Goal: Transaction & Acquisition: Purchase product/service

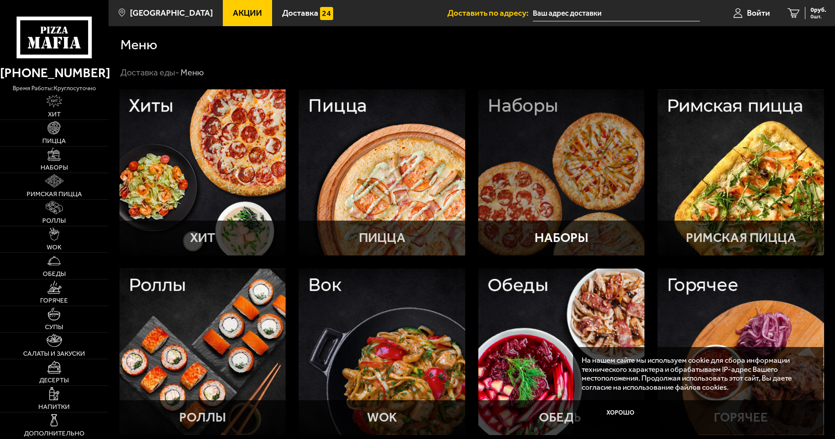
click at [586, 202] on div at bounding box center [561, 172] width 167 height 167
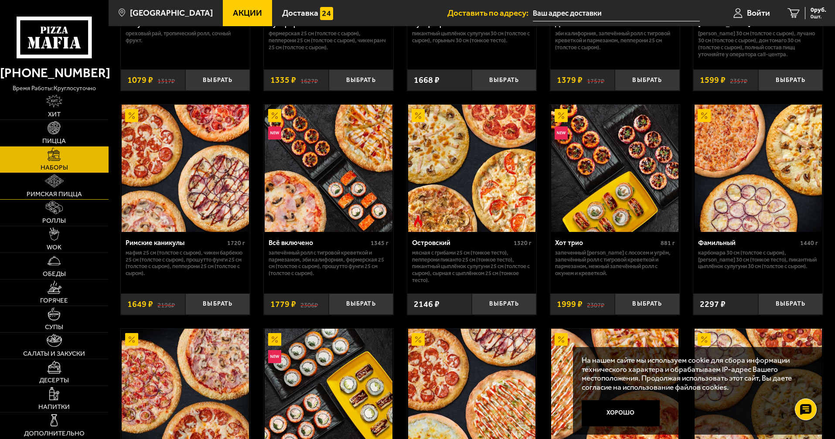
scroll to position [567, 0]
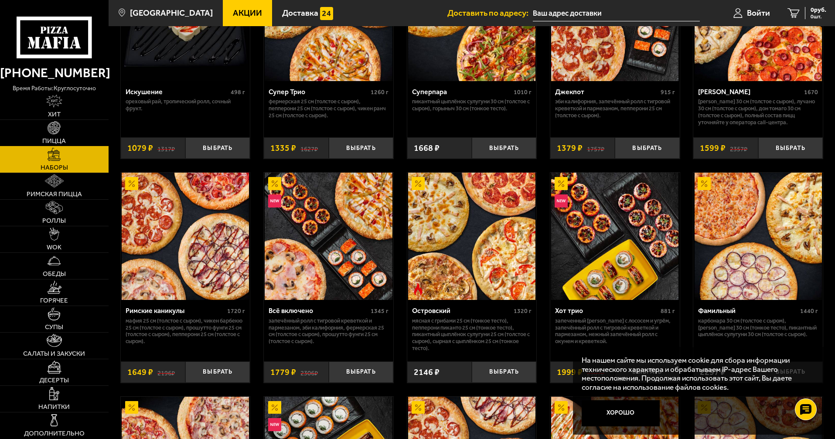
click at [60, 134] on link "Пицца" at bounding box center [54, 133] width 109 height 26
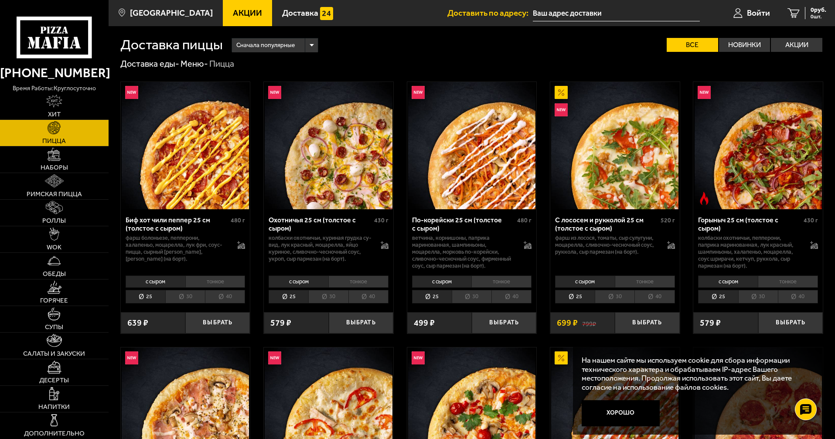
click at [183, 298] on li "30" at bounding box center [185, 297] width 40 height 14
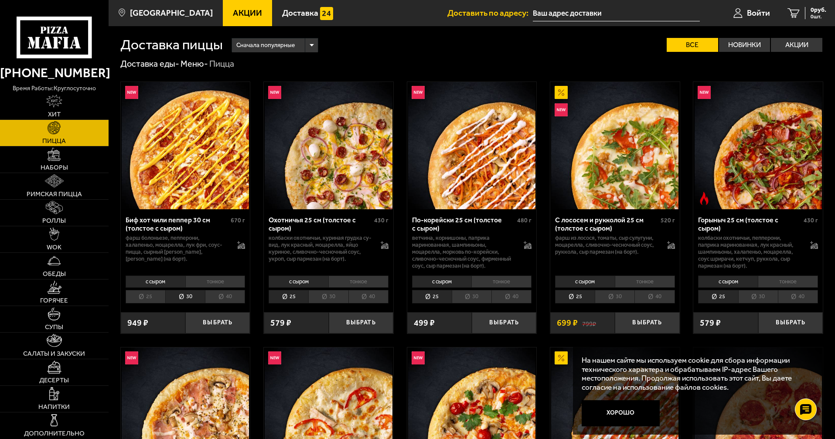
click at [332, 303] on li "30" at bounding box center [328, 297] width 40 height 14
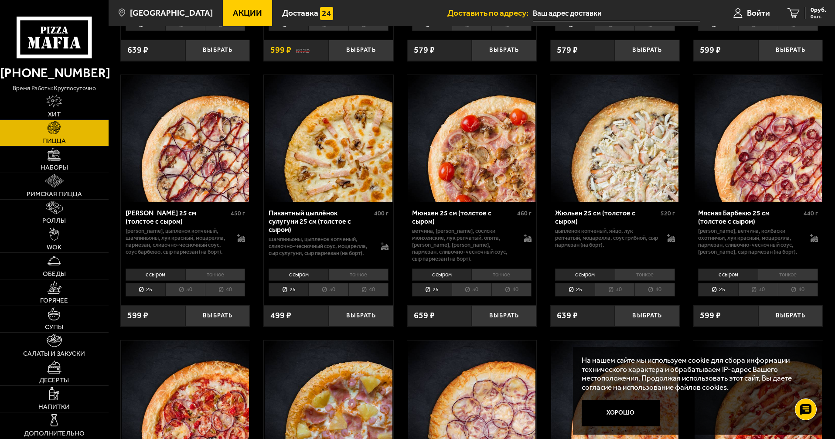
scroll to position [1351, 0]
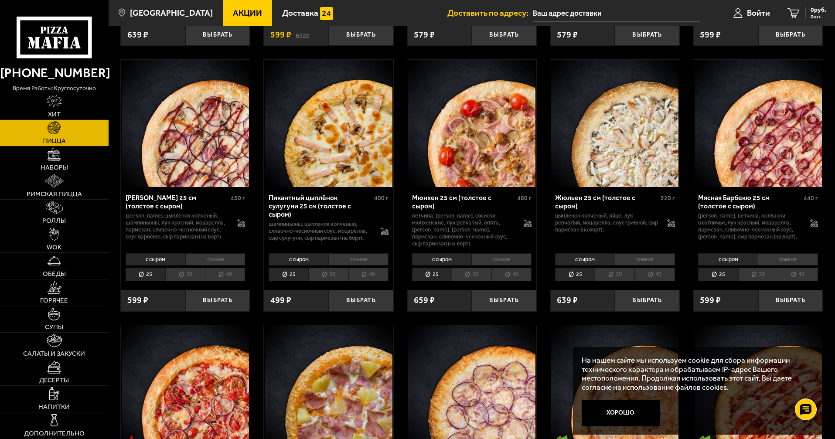
click at [460, 278] on li "30" at bounding box center [472, 275] width 40 height 14
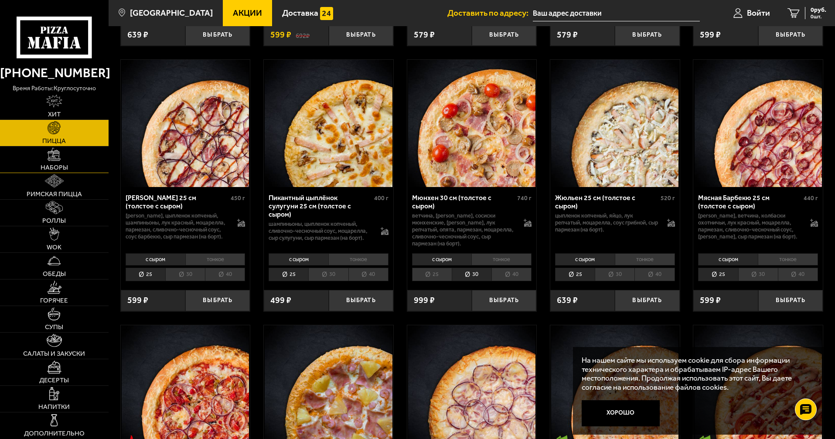
click at [71, 162] on link "Наборы" at bounding box center [54, 159] width 109 height 26
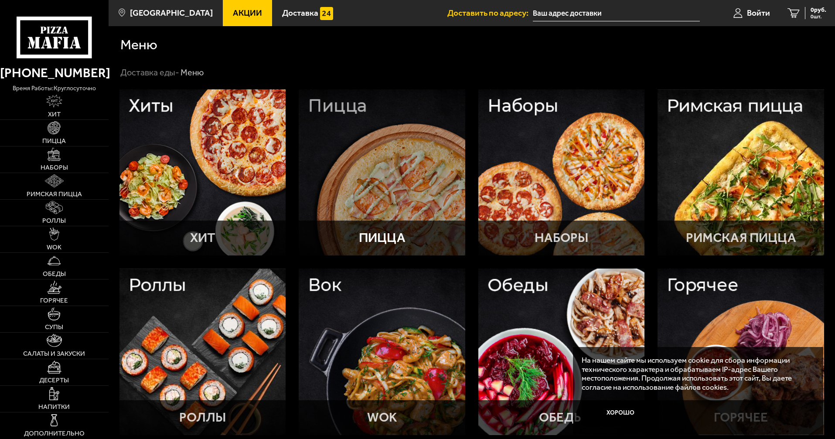
click at [365, 191] on div at bounding box center [382, 172] width 167 height 167
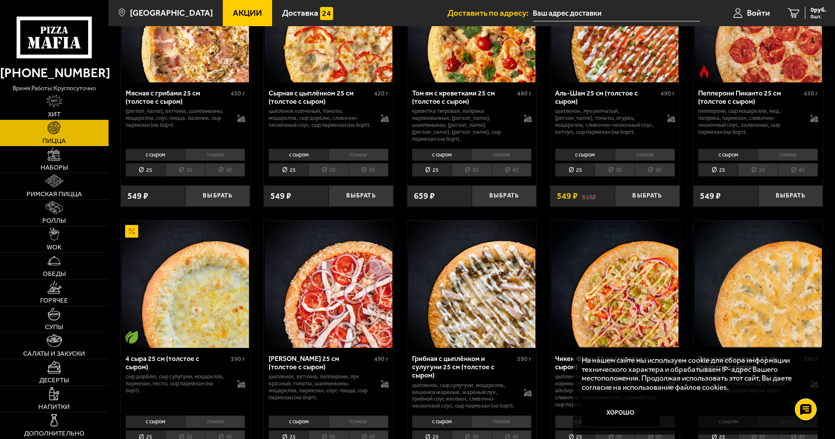
scroll to position [480, 0]
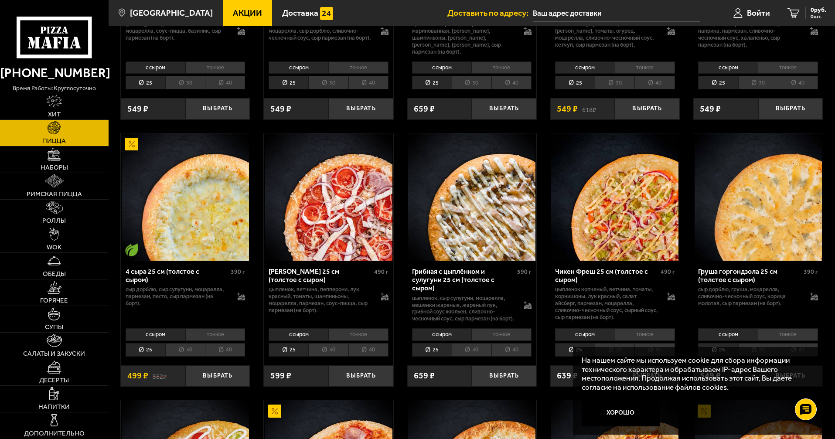
click at [632, 408] on button "Хорошо" at bounding box center [621, 413] width 78 height 26
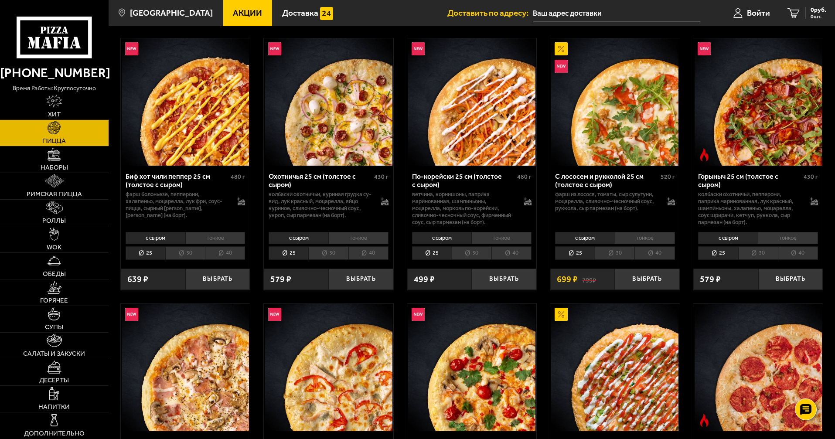
scroll to position [0, 0]
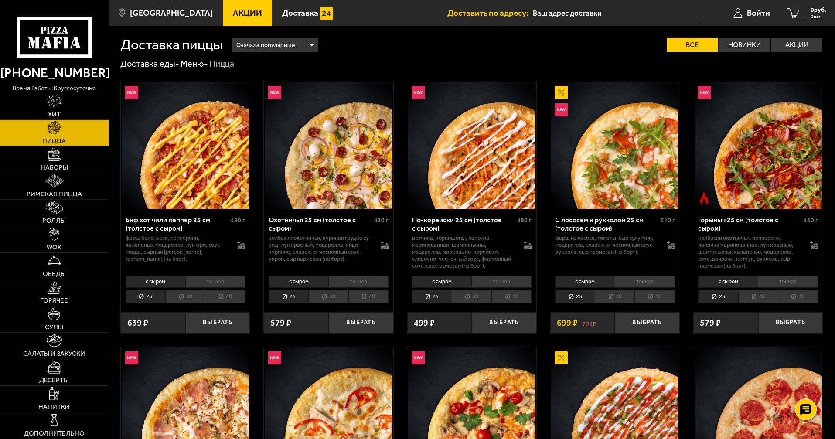
click at [325, 297] on li "30" at bounding box center [328, 297] width 40 height 14
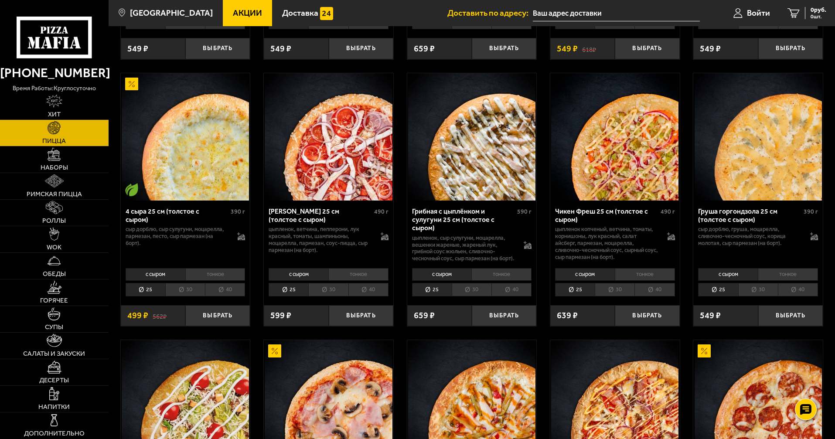
scroll to position [567, 0]
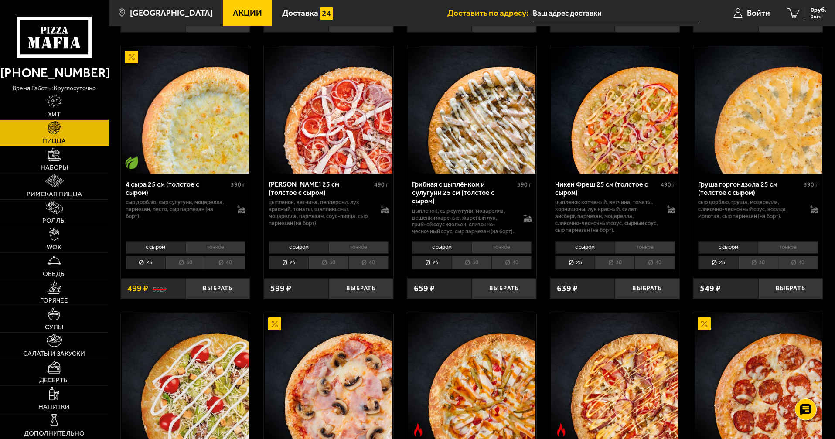
click at [328, 267] on li "30" at bounding box center [328, 263] width 40 height 14
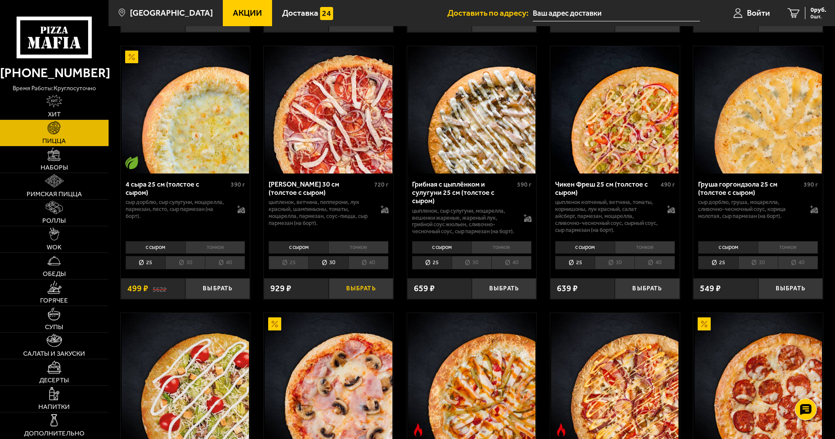
click at [350, 290] on button "Выбрать" at bounding box center [361, 288] width 65 height 21
click at [802, 13] on div "929 руб. 1 шт." at bounding box center [812, 13] width 28 height 12
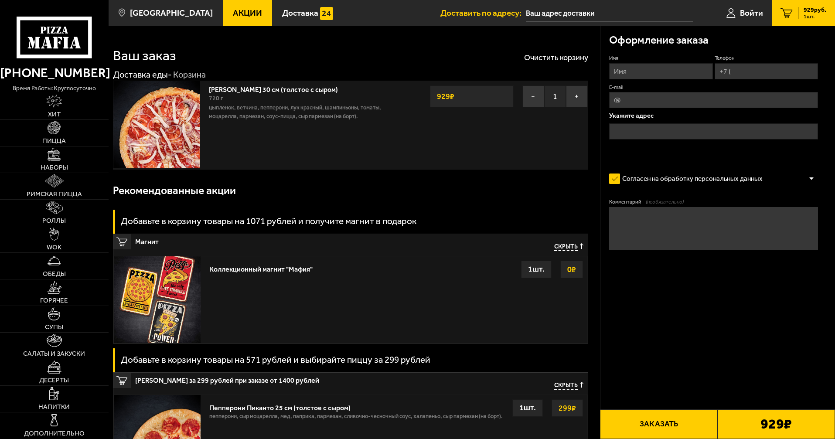
click at [742, 68] on input "Телефон" at bounding box center [765, 71] width 103 height 16
type input "[PHONE_NUMBER]"
click at [660, 76] on input "Имя" at bounding box center [660, 71] width 103 height 16
type input "[PERSON_NAME]"
click at [633, 137] on input "text" at bounding box center [713, 131] width 209 height 16
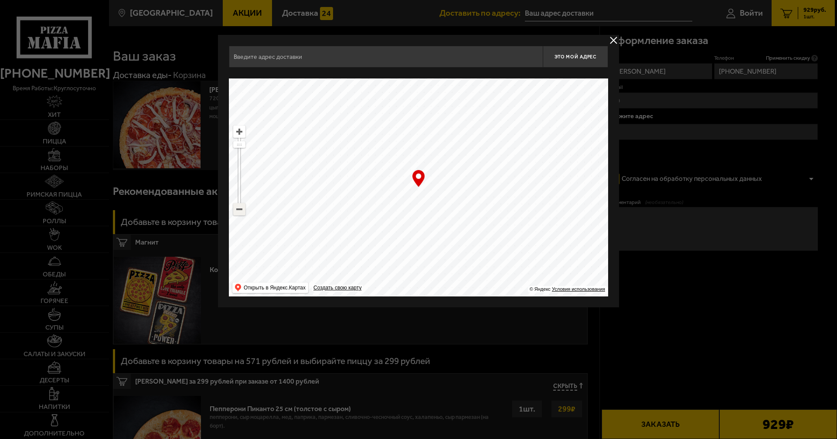
click at [237, 208] on ymaps at bounding box center [239, 209] width 11 height 11
drag, startPoint x: 462, startPoint y: 191, endPoint x: 394, endPoint y: 224, distance: 75.4
click at [394, 224] on ymaps at bounding box center [418, 187] width 379 height 218
drag, startPoint x: 452, startPoint y: 210, endPoint x: 375, endPoint y: 235, distance: 80.8
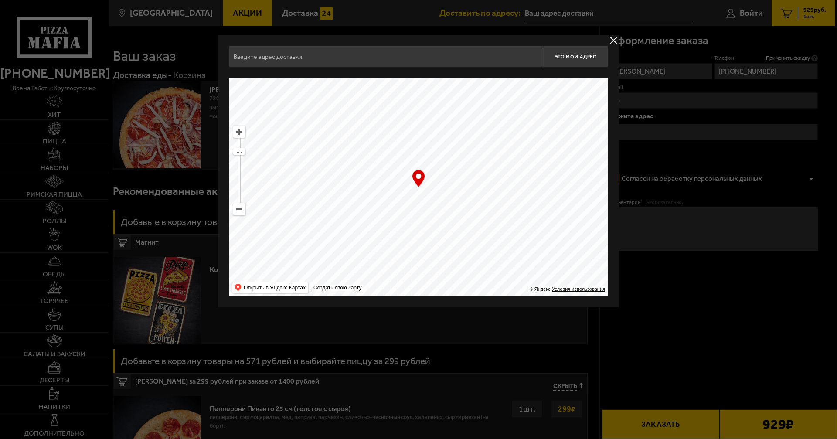
click at [375, 235] on ymaps at bounding box center [418, 187] width 379 height 218
type input "[STREET_ADDRESS]"
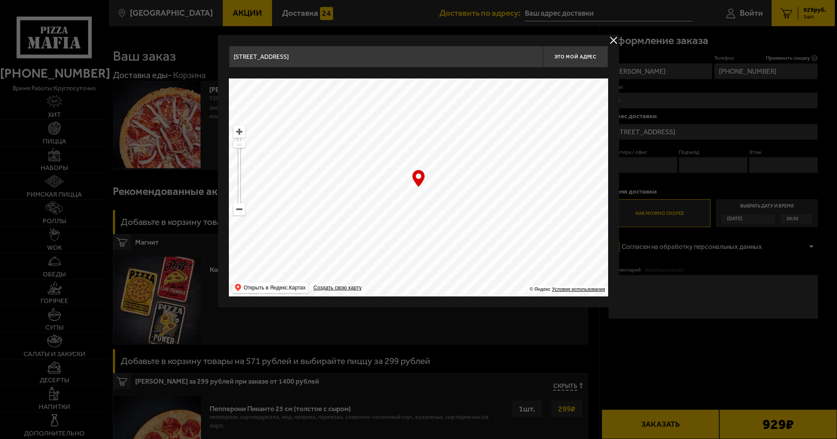
drag, startPoint x: 449, startPoint y: 210, endPoint x: 381, endPoint y: 246, distance: 77.6
click at [381, 246] on ymaps at bounding box center [418, 187] width 379 height 218
drag, startPoint x: 466, startPoint y: 207, endPoint x: 392, endPoint y: 238, distance: 79.7
click at [392, 238] on ymaps at bounding box center [418, 187] width 379 height 218
drag, startPoint x: 459, startPoint y: 210, endPoint x: 416, endPoint y: 262, distance: 68.1
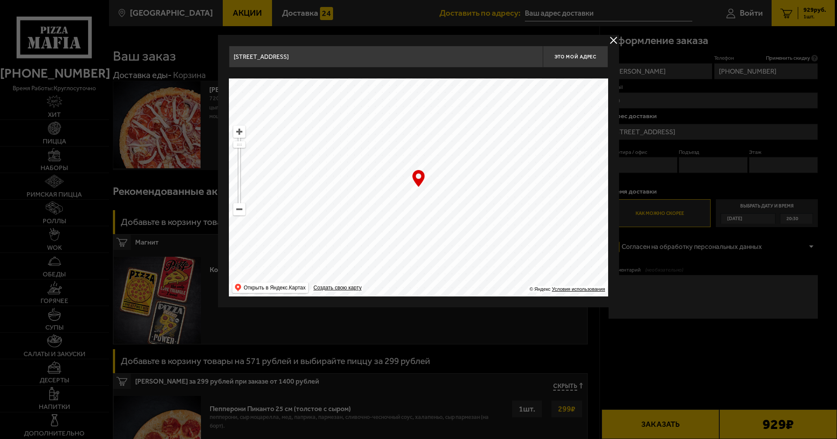
click at [415, 262] on ymaps at bounding box center [418, 187] width 379 height 218
drag, startPoint x: 472, startPoint y: 218, endPoint x: 418, endPoint y: 254, distance: 65.7
click at [418, 254] on ymaps at bounding box center [418, 187] width 379 height 218
type input "[STREET_ADDRESS]"
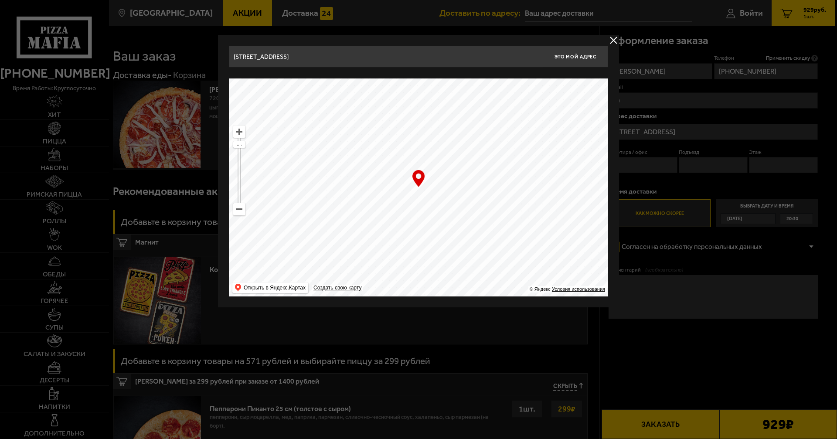
type input "[STREET_ADDRESS]"
drag, startPoint x: 502, startPoint y: 214, endPoint x: 421, endPoint y: 248, distance: 88.5
click at [421, 248] on ymaps at bounding box center [418, 187] width 379 height 218
drag, startPoint x: 486, startPoint y: 216, endPoint x: 430, endPoint y: 243, distance: 62.4
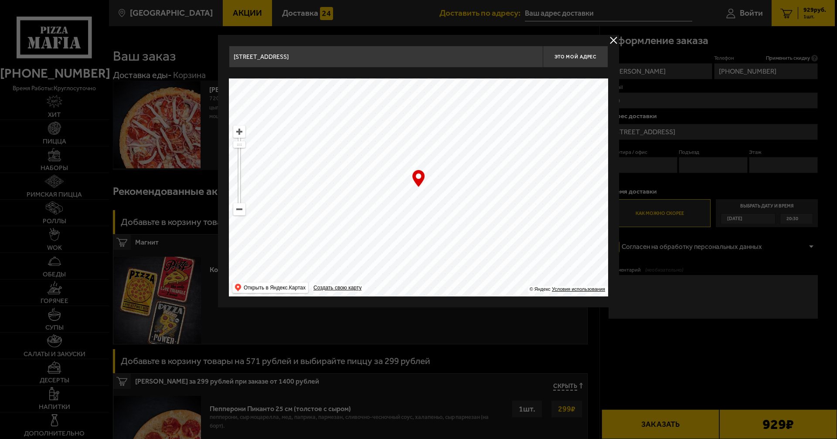
click at [431, 244] on ymaps at bounding box center [418, 187] width 379 height 218
type input "[PERSON_NAME][STREET_ADDRESS]"
click at [244, 213] on ymaps at bounding box center [239, 209] width 11 height 11
click at [243, 214] on ymaps at bounding box center [239, 209] width 11 height 11
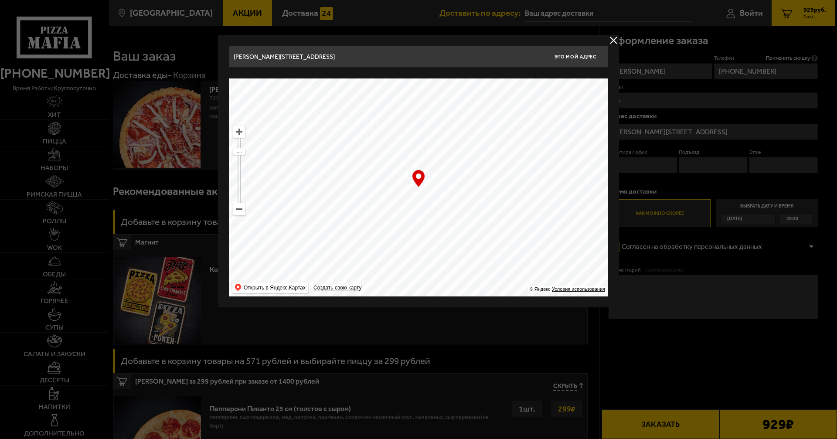
click at [243, 214] on ymaps at bounding box center [239, 209] width 11 height 11
drag, startPoint x: 464, startPoint y: 211, endPoint x: 352, endPoint y: 262, distance: 123.9
click at [352, 262] on ymaps at bounding box center [418, 187] width 379 height 218
type input "[STREET_ADDRESS]"
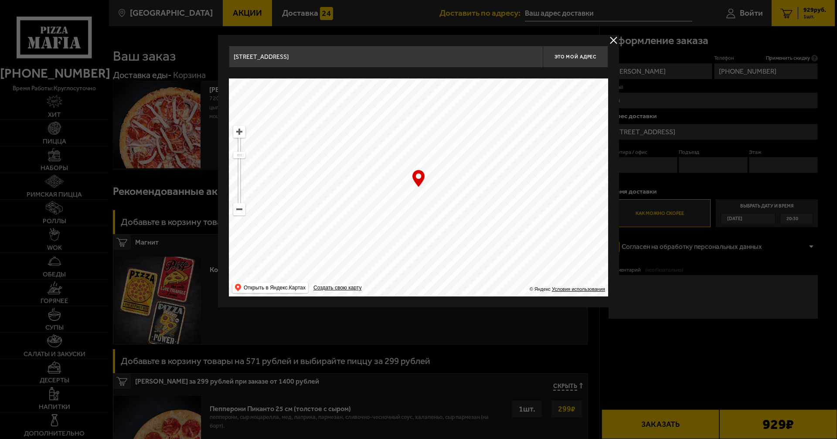
drag, startPoint x: 441, startPoint y: 211, endPoint x: 435, endPoint y: 233, distance: 22.4
click at [435, 233] on ymaps at bounding box center [418, 187] width 379 height 218
type input "[STREET_ADDRESS]"
click at [240, 130] on ymaps at bounding box center [239, 131] width 11 height 11
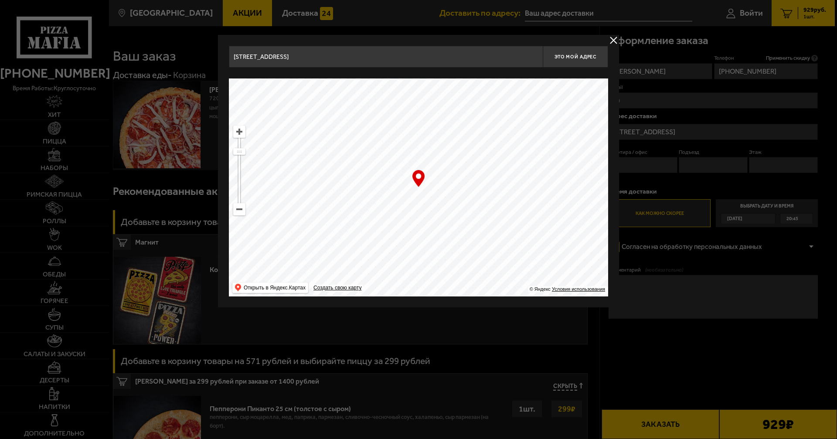
click at [240, 130] on ymaps at bounding box center [239, 131] width 11 height 11
drag, startPoint x: 441, startPoint y: 223, endPoint x: 432, endPoint y: 204, distance: 21.1
click at [432, 204] on ymaps at bounding box center [418, 187] width 379 height 218
type input "[STREET_ADDRESS]"
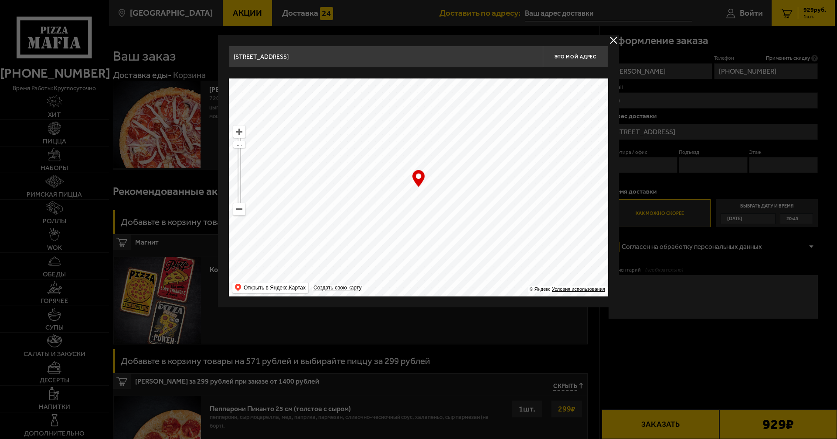
type input "[STREET_ADDRESS]"
click at [586, 62] on button "Это мой адрес" at bounding box center [575, 57] width 65 height 22
type input "[STREET_ADDRESS]"
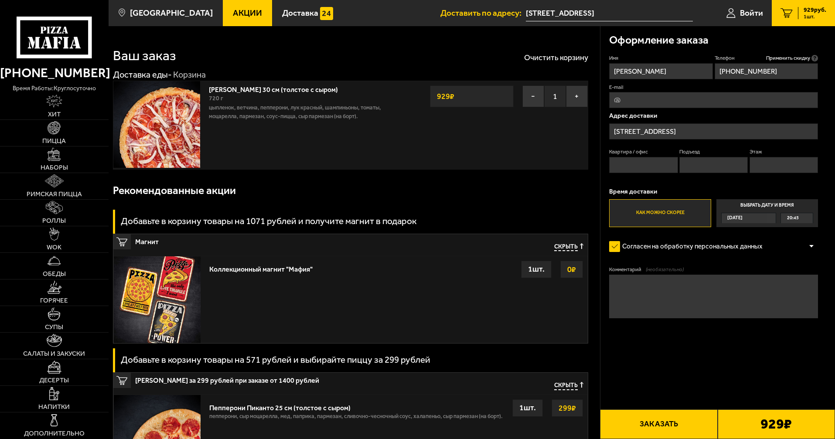
click at [650, 172] on input "Квартира / офис" at bounding box center [643, 165] width 68 height 16
type input "314"
click at [703, 165] on input "Подъезд" at bounding box center [713, 165] width 68 height 16
type input "6"
click at [768, 171] on input "Этаж" at bounding box center [783, 165] width 68 height 16
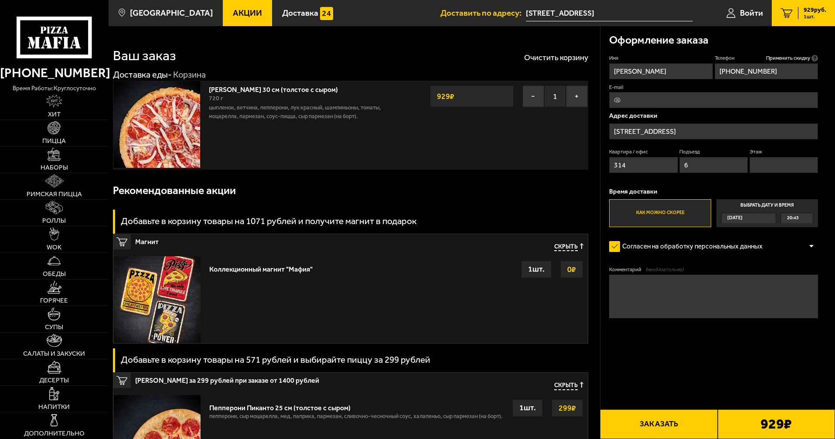
type input "6"
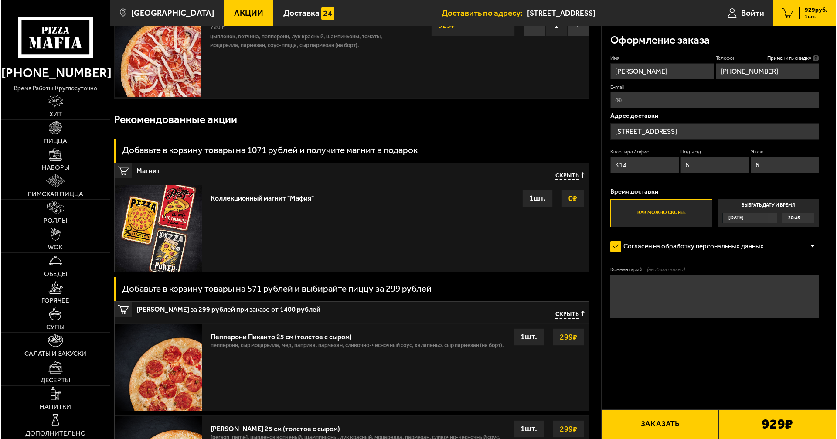
scroll to position [87, 0]
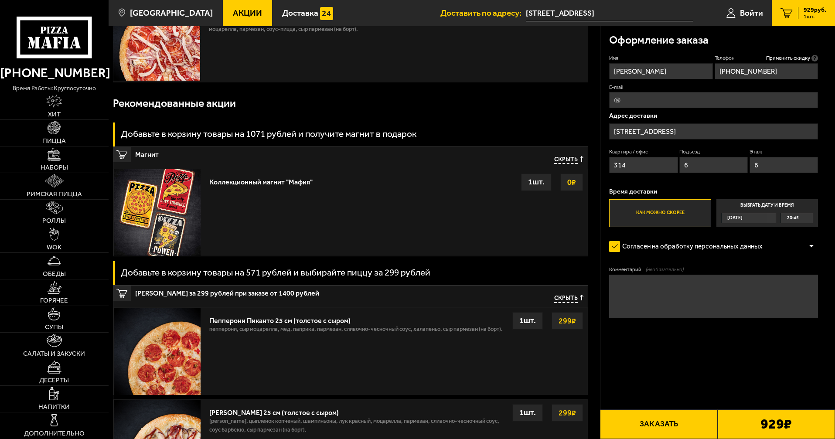
click at [677, 420] on button "Заказать" at bounding box center [658, 424] width 117 height 30
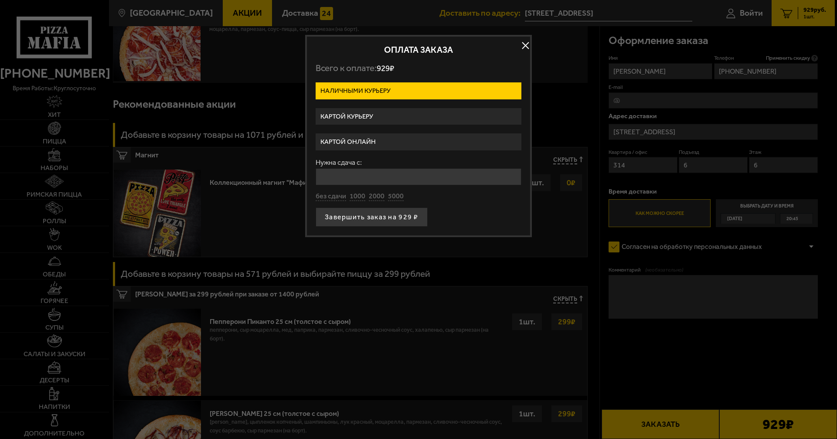
click at [407, 116] on label "Картой курьеру" at bounding box center [419, 116] width 206 height 17
click at [0, 0] on input "Картой курьеру" at bounding box center [0, 0] width 0 height 0
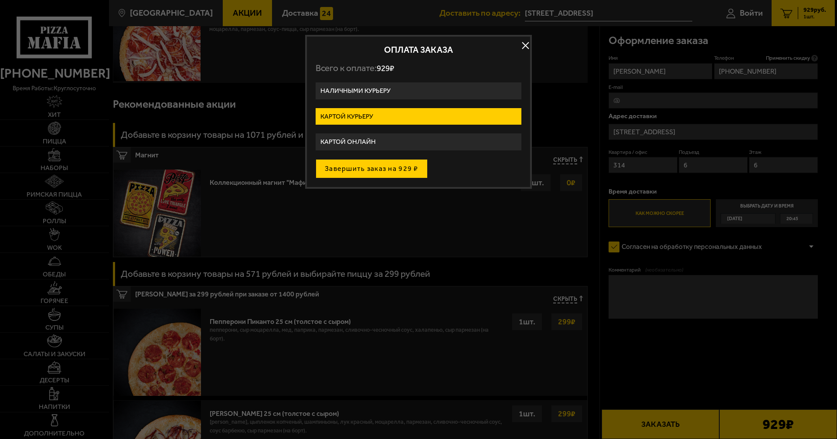
click at [391, 172] on button "Завершить заказ на 929 ₽" at bounding box center [372, 168] width 112 height 19
